Goal: Task Accomplishment & Management: Complete application form

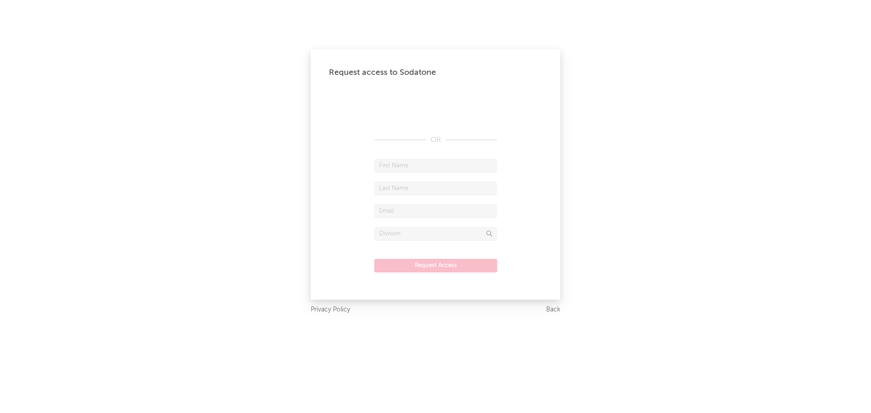
click at [412, 163] on input "text" at bounding box center [435, 166] width 122 height 14
click at [413, 166] on input "text" at bounding box center [435, 166] width 122 height 14
click at [542, 138] on div "Request access to Sodatone OR Request Access" at bounding box center [435, 174] width 249 height 251
click at [420, 167] on input "text" at bounding box center [435, 166] width 122 height 14
type input "Malou"
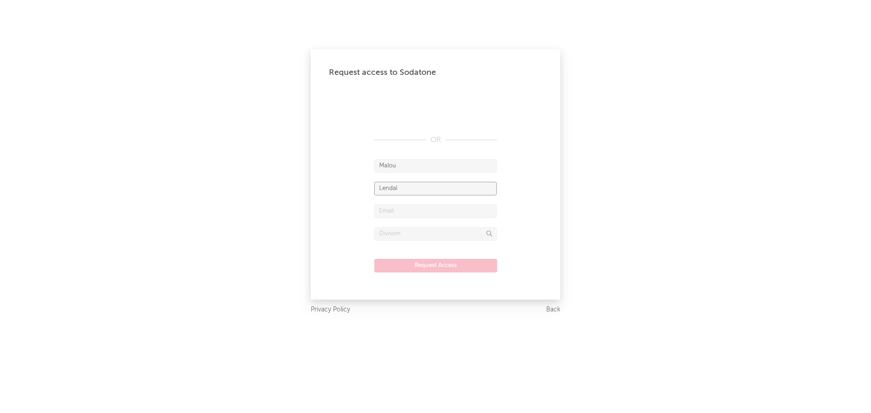
type input "Lendal"
type input "Malou.lendal@warnermusic.com"
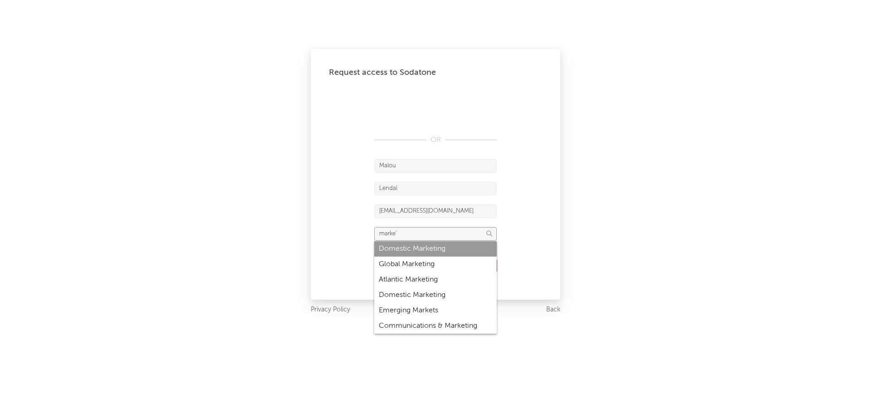
type input "Domestic Marketing"
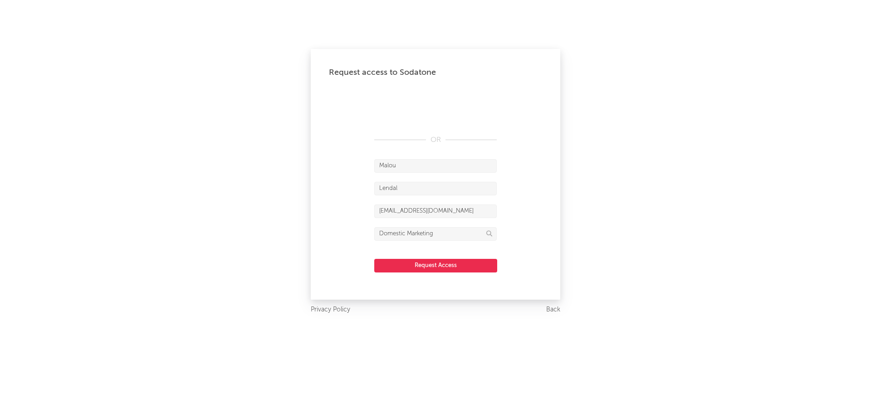
click at [475, 263] on button "Request Access" at bounding box center [435, 266] width 123 height 14
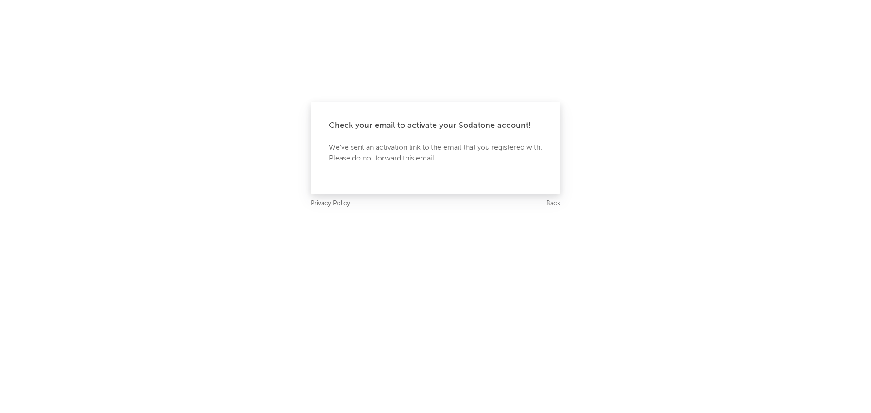
click at [550, 204] on link "Back" at bounding box center [553, 203] width 14 height 11
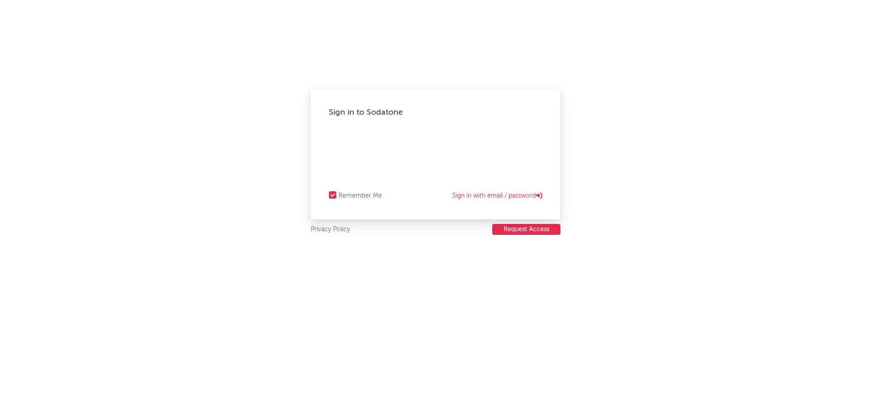
click at [530, 231] on button "Request Access" at bounding box center [526, 229] width 68 height 11
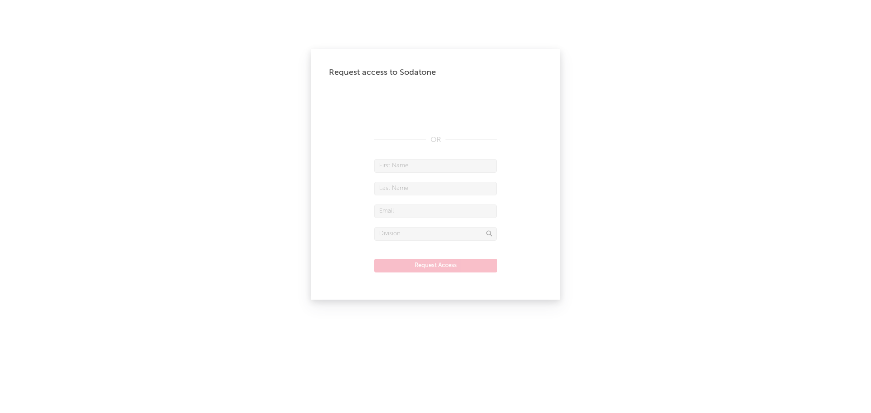
click at [429, 168] on input "text" at bounding box center [435, 166] width 122 height 14
type input "[PERSON_NAME]"
type input "Ahm"
click at [410, 216] on input "text" at bounding box center [435, 212] width 122 height 14
paste input "[PERSON_NAME][EMAIL_ADDRESS][DOMAIN_NAME]"
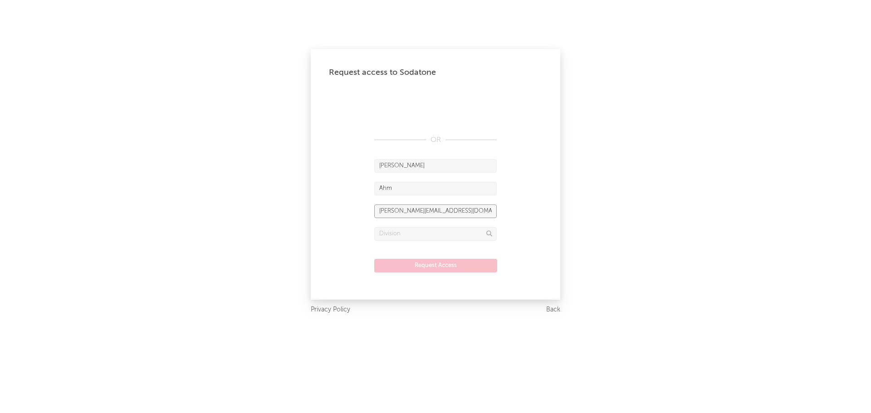
type input "[PERSON_NAME][EMAIL_ADDRESS][DOMAIN_NAME]"
click at [424, 231] on input "text" at bounding box center [435, 234] width 122 height 14
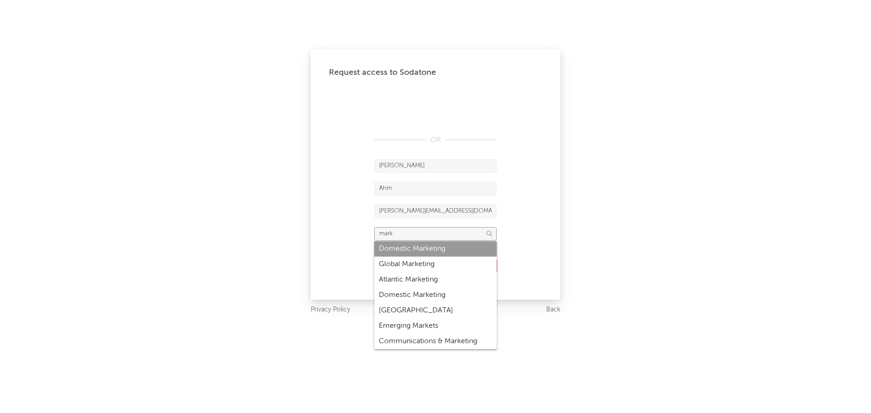
type input "Domestic Marketing"
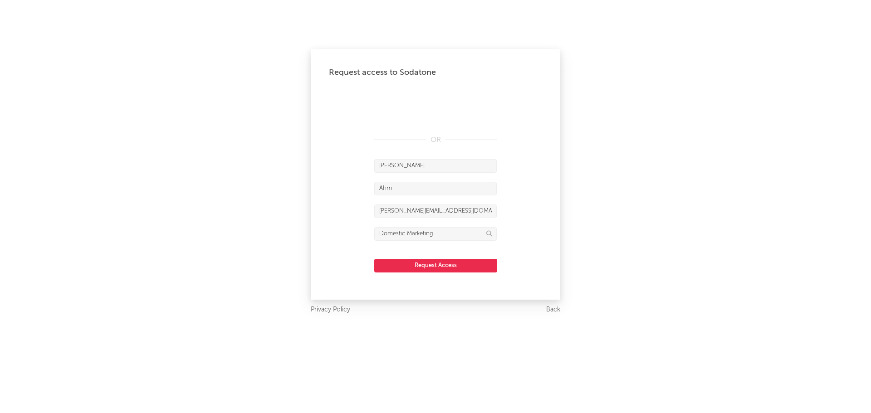
click at [443, 268] on button "Request Access" at bounding box center [435, 266] width 123 height 14
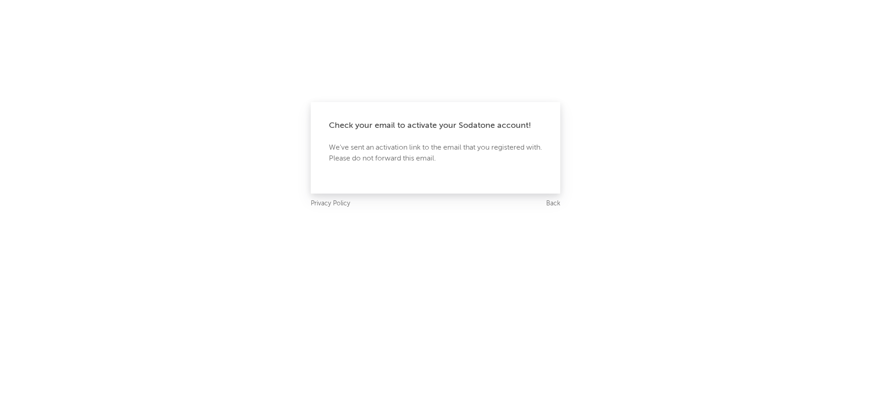
click at [556, 205] on link "Back" at bounding box center [553, 203] width 14 height 11
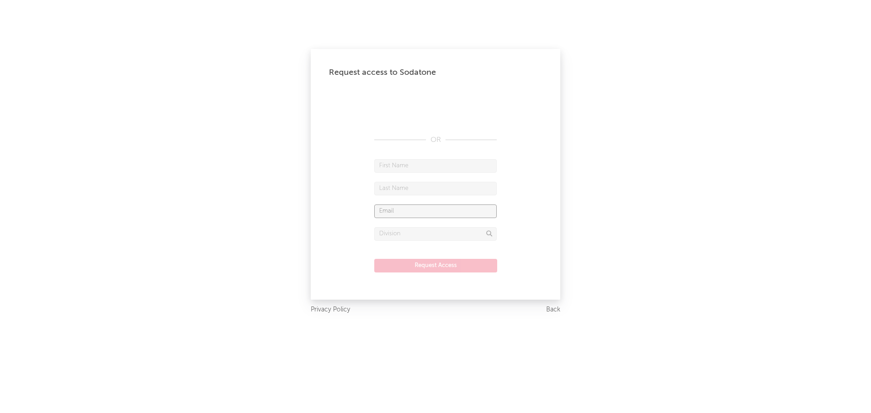
click at [395, 206] on input "text" at bounding box center [435, 212] width 122 height 14
paste input "Christian.Kristensen@warnermusic.com"
type input "Christian.Kristensen@warnermusic.com"
click at [403, 230] on input "text" at bounding box center [435, 234] width 122 height 14
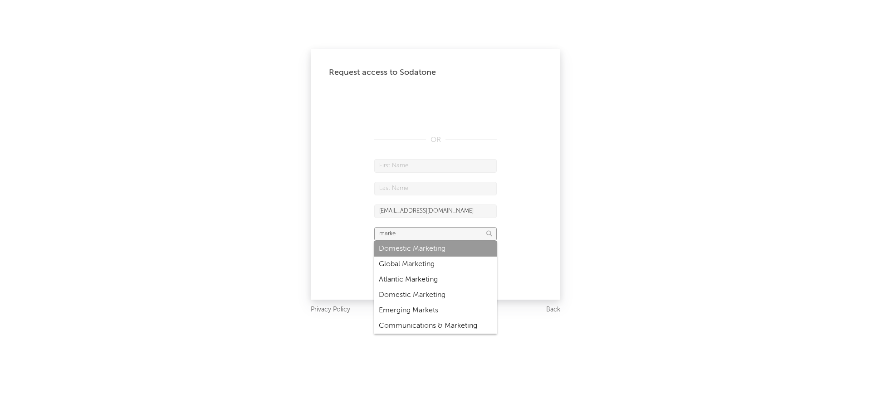
type input "Domestic Marketing"
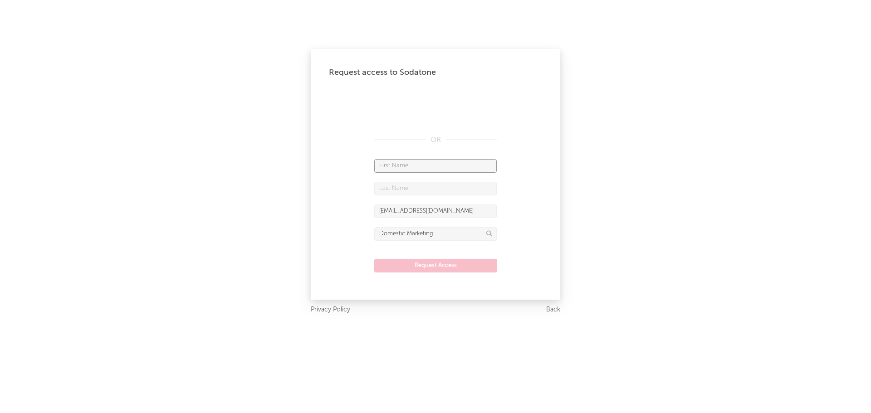
click at [416, 159] on input "text" at bounding box center [435, 166] width 122 height 14
type input "Christian"
type input "Kristensen"
click at [443, 263] on button "Request Access" at bounding box center [435, 266] width 123 height 14
